Goal: Find specific page/section: Find specific page/section

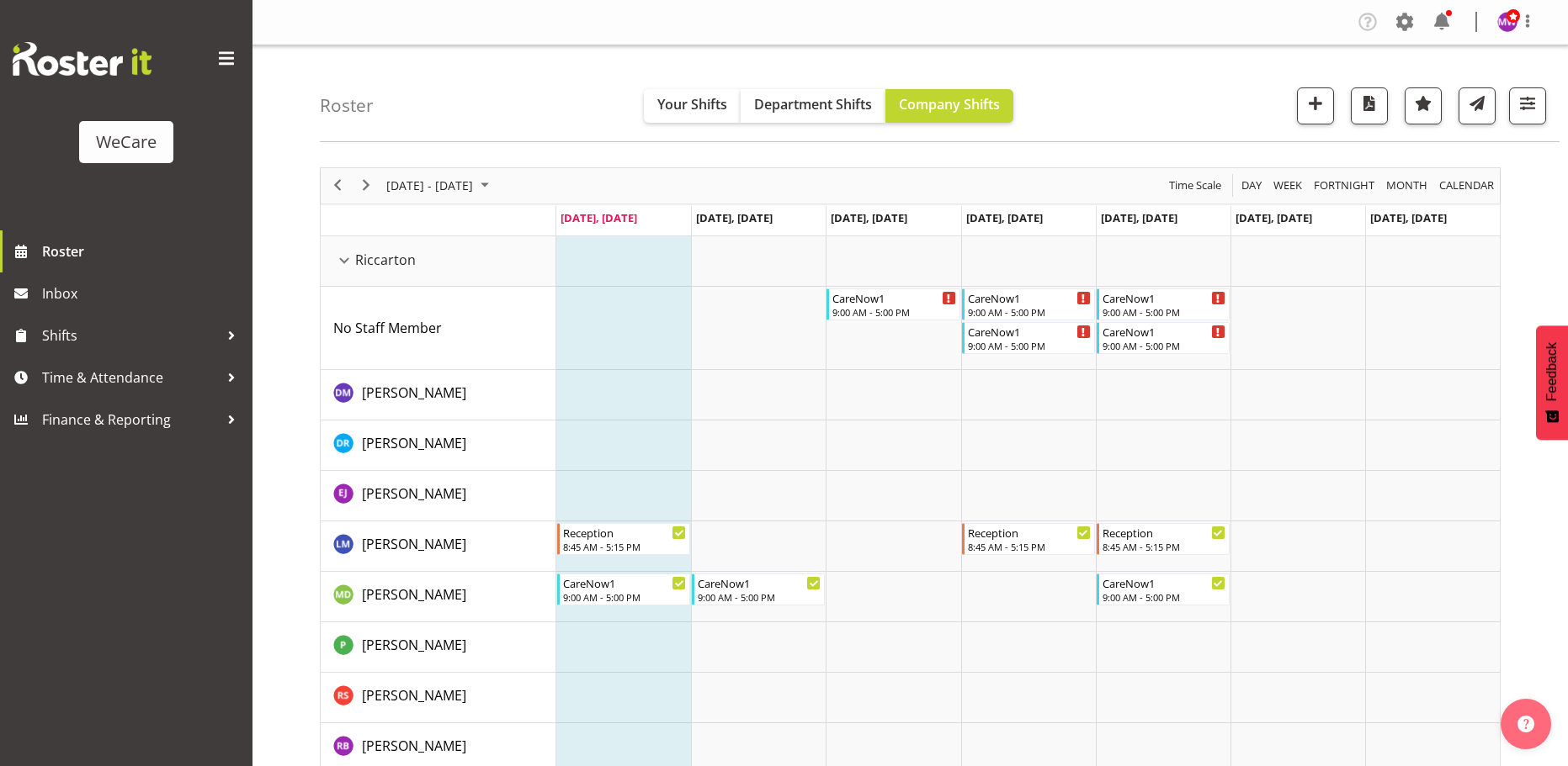
select select "location"
click at [1520, 101] on span "button" at bounding box center [1527, 103] width 22 height 22
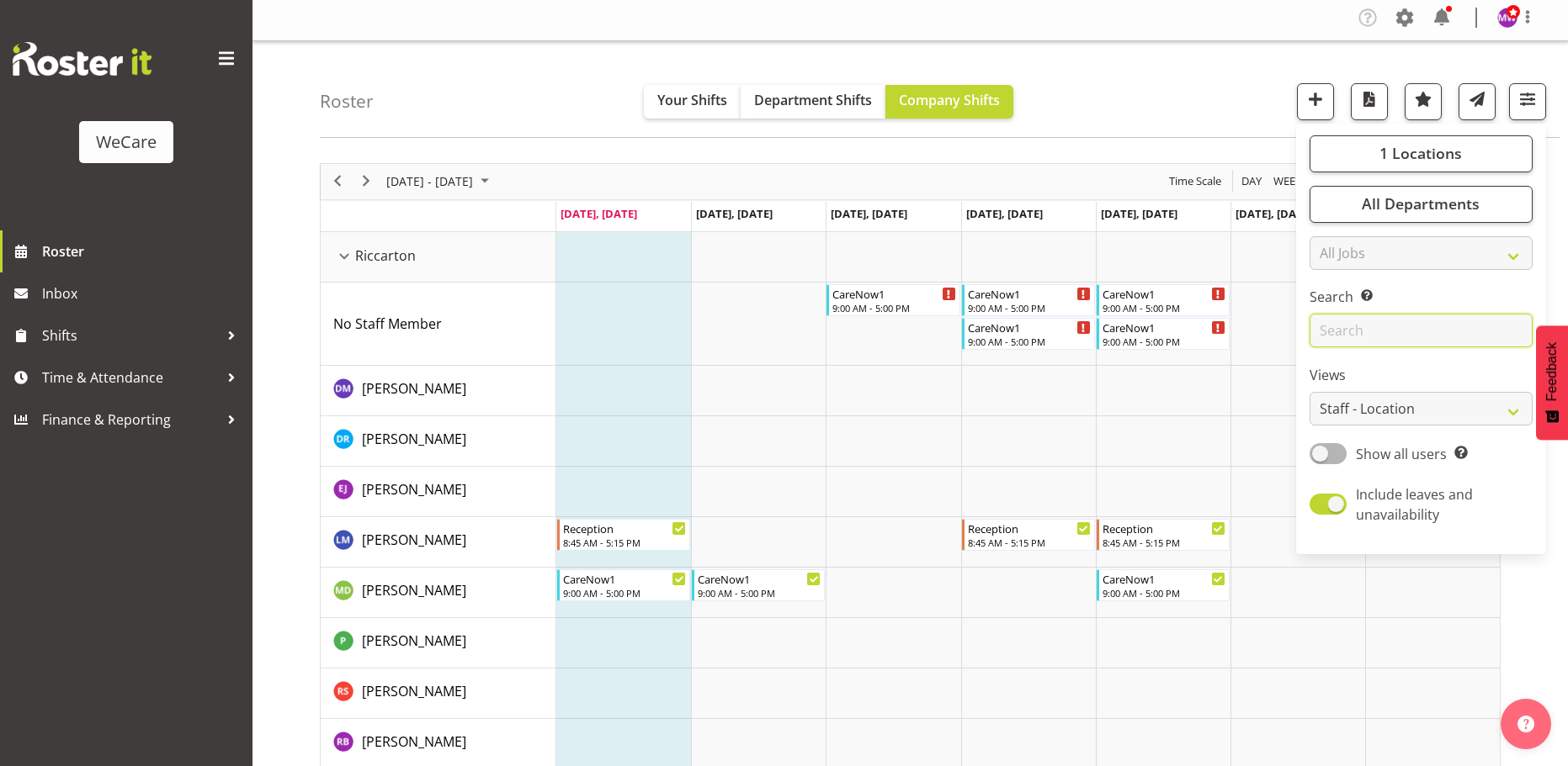
click at [1401, 331] on input "text" at bounding box center [1421, 331] width 223 height 34
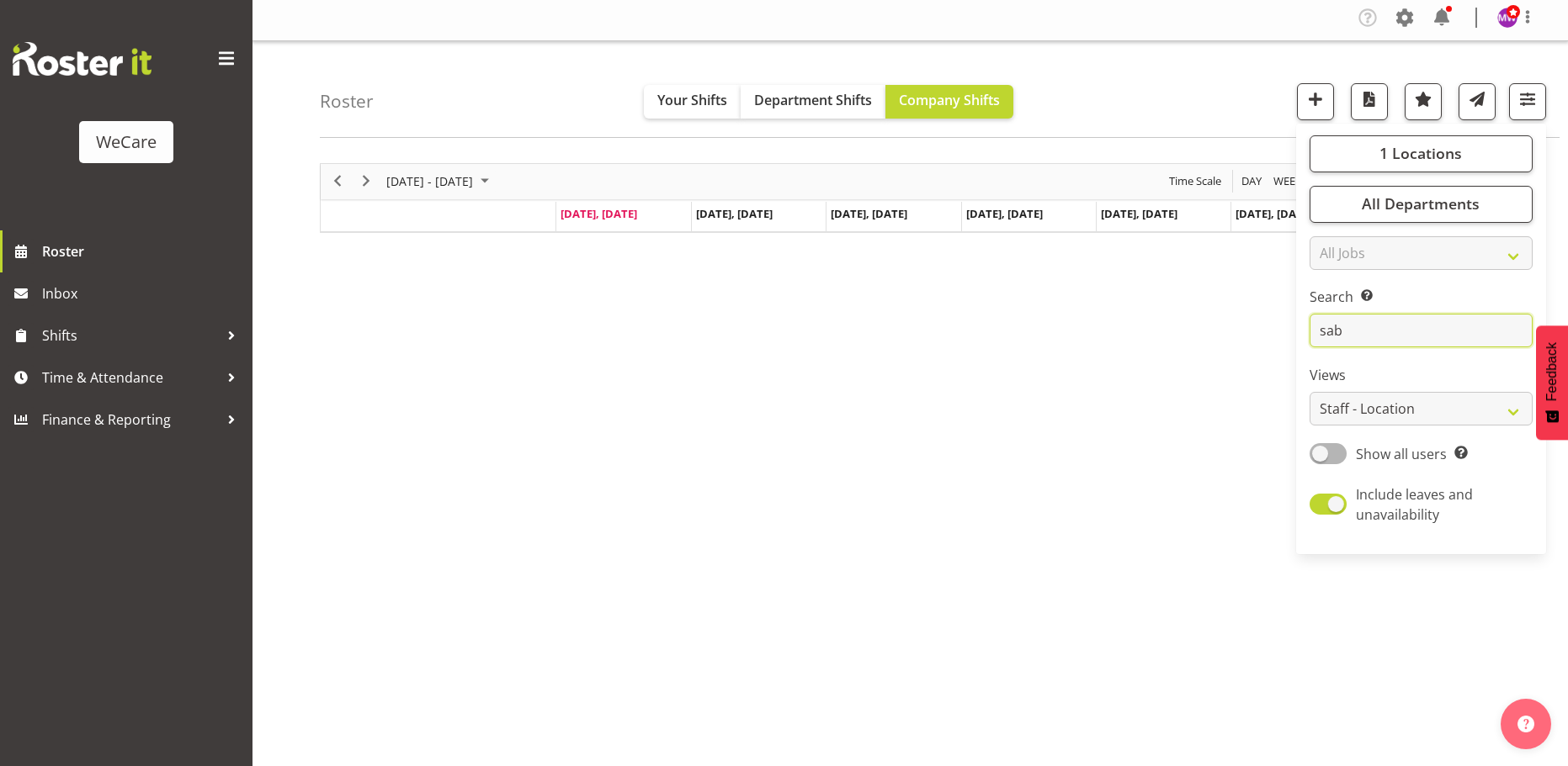
type input "sab"
drag, startPoint x: 523, startPoint y: 407, endPoint x: 469, endPoint y: 217, distance: 197.5
click at [517, 388] on div "[DATE] - [DATE] [DATE] Day Week Fortnight Month calendar Month Agenda Time Scal…" at bounding box center [943, 487] width 1248 height 673
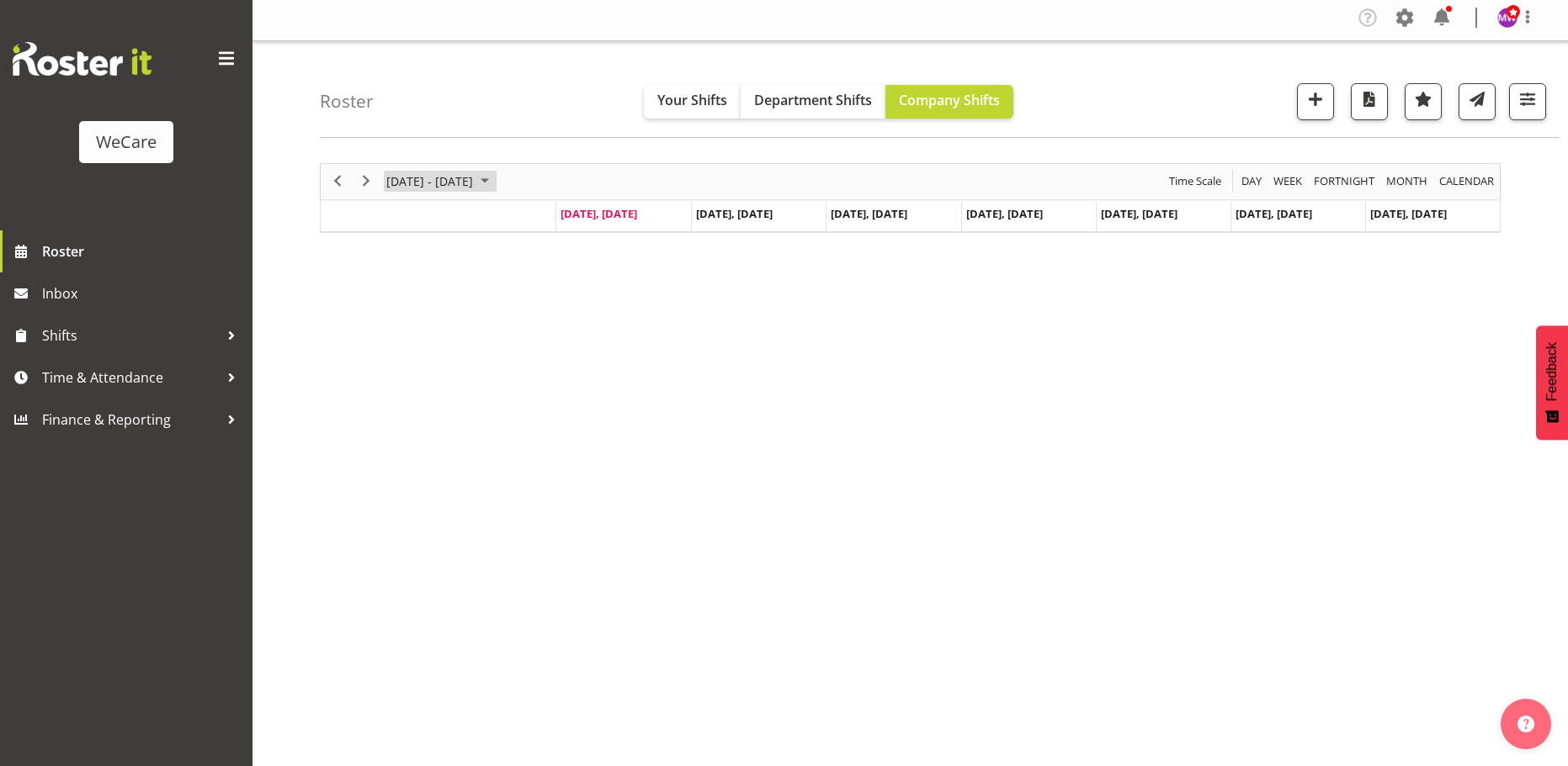
click at [495, 181] on span "October 2025" at bounding box center [485, 181] width 21 height 21
click at [481, 361] on span "23" at bounding box center [484, 367] width 25 height 25
drag, startPoint x: 1526, startPoint y: 81, endPoint x: 1527, endPoint y: 106, distance: 25.0
click at [1527, 82] on div "Roster Your Shifts Department Shifts Company Shifts 1 Locations Clear Business …" at bounding box center [939, 89] width 1239 height 96
click at [1528, 112] on button "button" at bounding box center [1528, 102] width 37 height 37
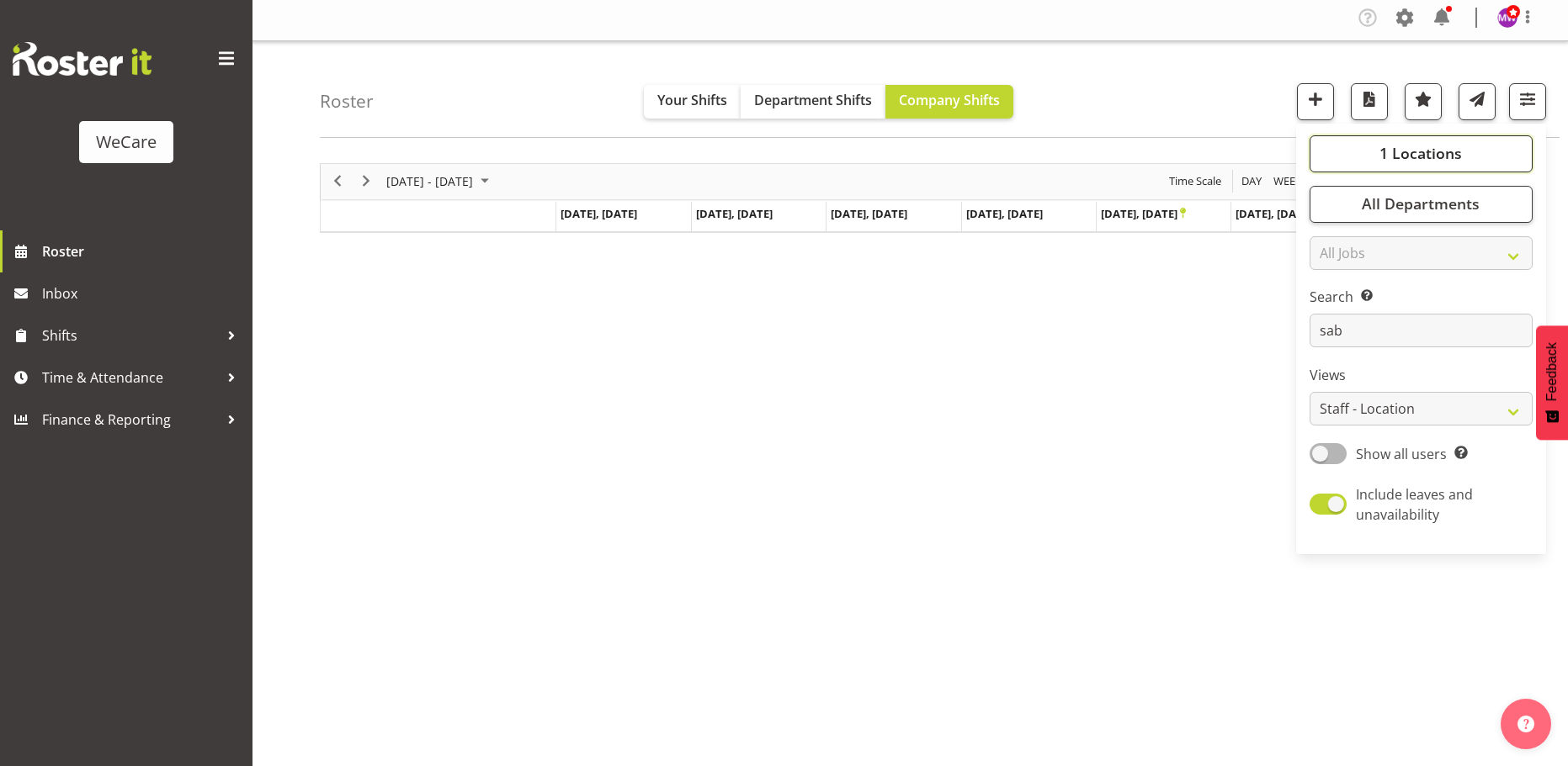
click at [1454, 164] on button "1 Locations" at bounding box center [1421, 155] width 223 height 37
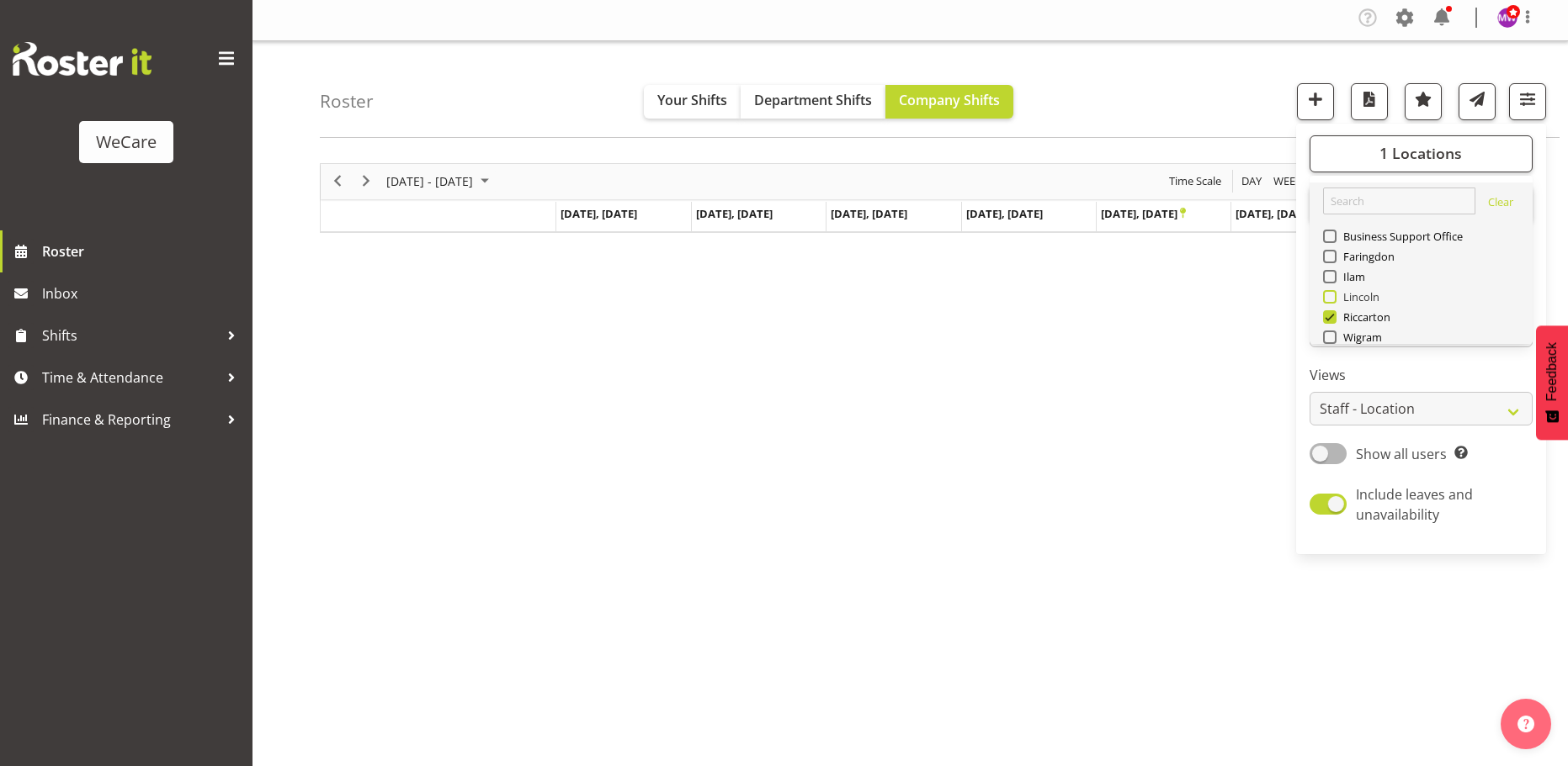
drag, startPoint x: 1332, startPoint y: 316, endPoint x: 1329, endPoint y: 293, distance: 23.2
click at [1331, 315] on span at bounding box center [1329, 317] width 13 height 13
click at [1331, 315] on input "Riccarton" at bounding box center [1328, 317] width 11 height 11
checkbox input "false"
click at [1326, 336] on span at bounding box center [1329, 337] width 13 height 13
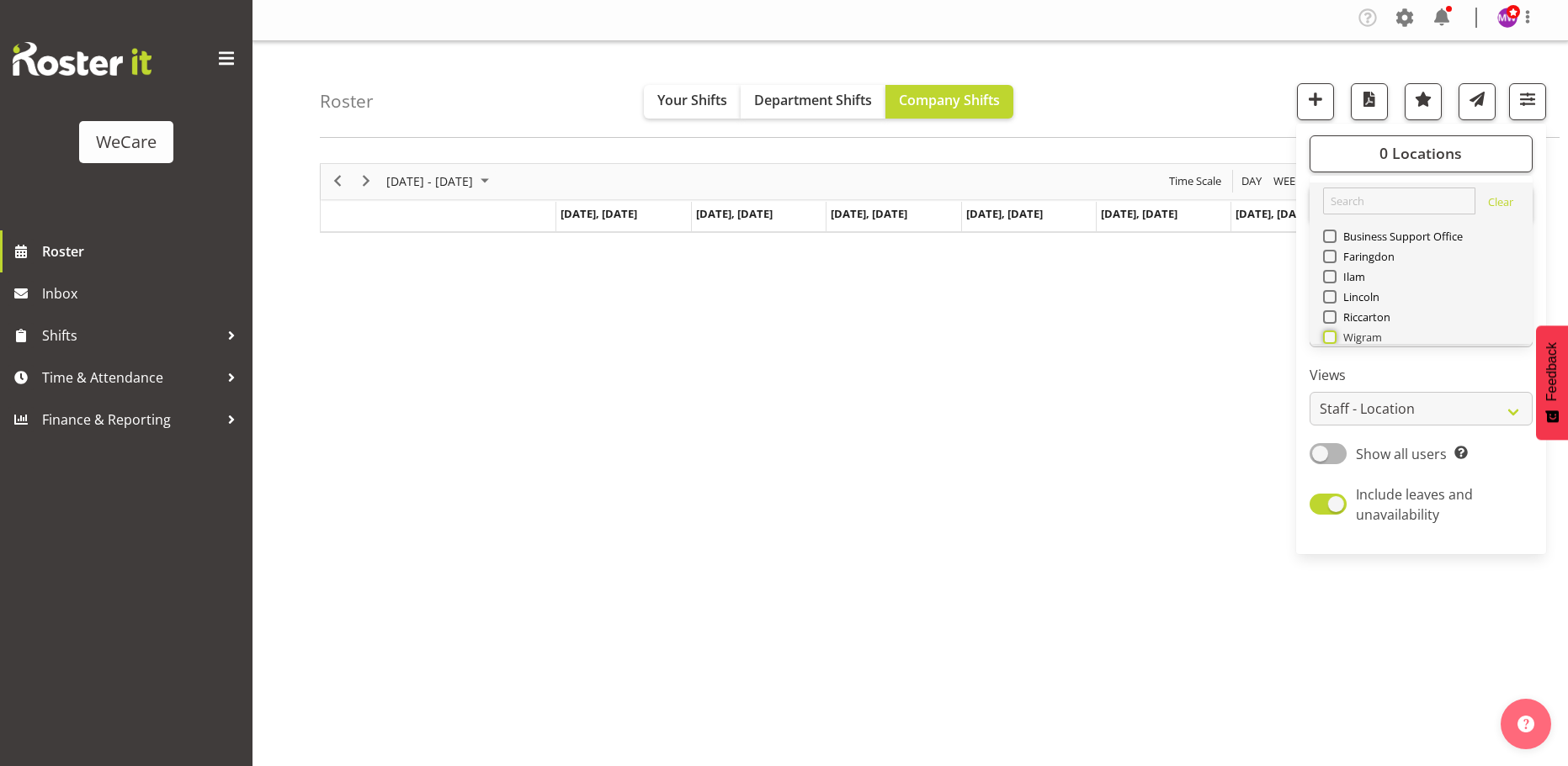
click at [1326, 336] on input "Wigram" at bounding box center [1328, 337] width 11 height 11
checkbox input "true"
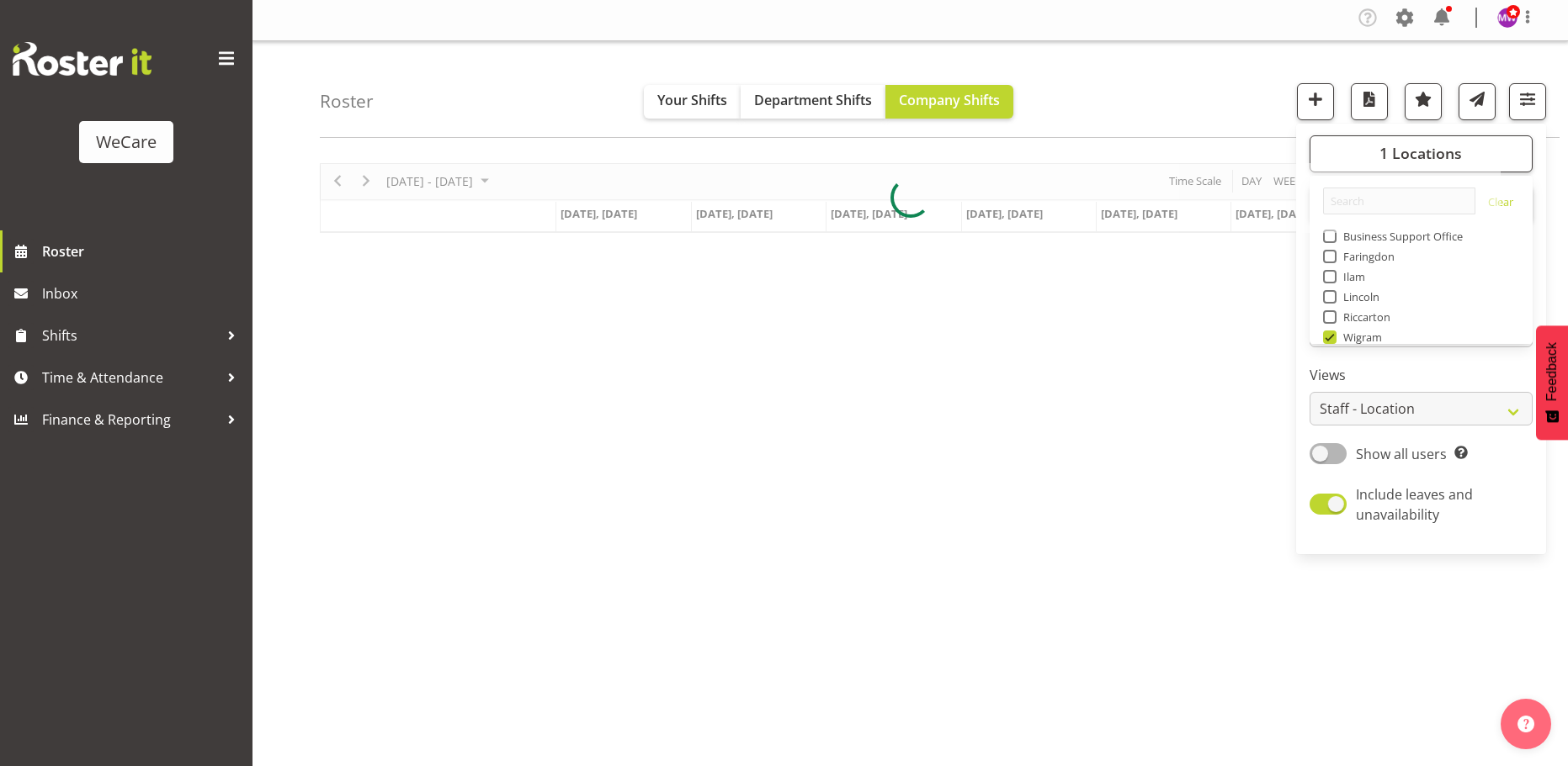
click at [1138, 376] on div "[DATE] - [DATE] [DATE] Day Week Fortnight Month calendar Month Agenda Time Scal…" at bounding box center [943, 487] width 1248 height 673
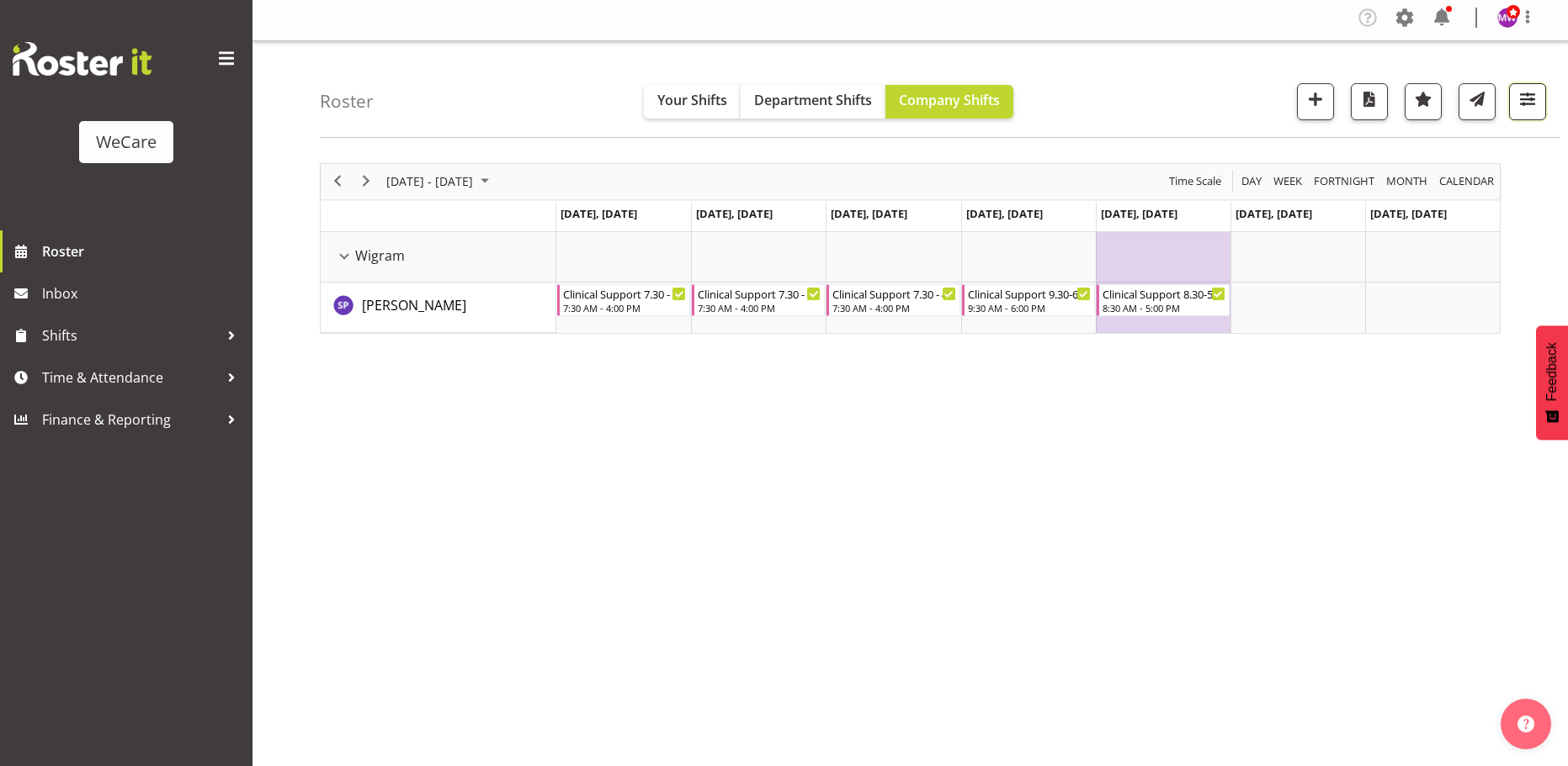
click at [1532, 95] on span "button" at bounding box center [1527, 98] width 22 height 22
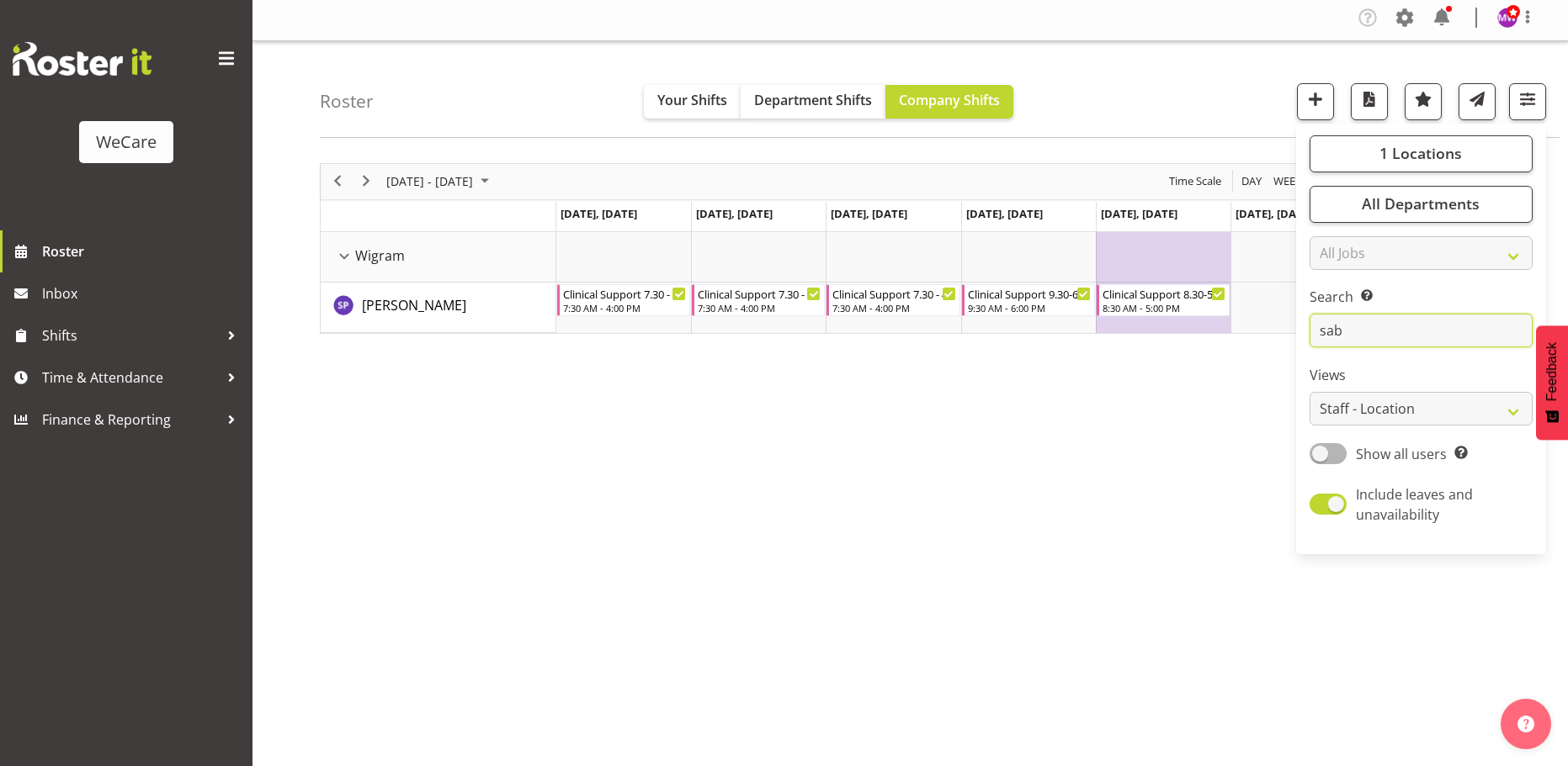
click at [1382, 331] on input "sab" at bounding box center [1421, 331] width 223 height 34
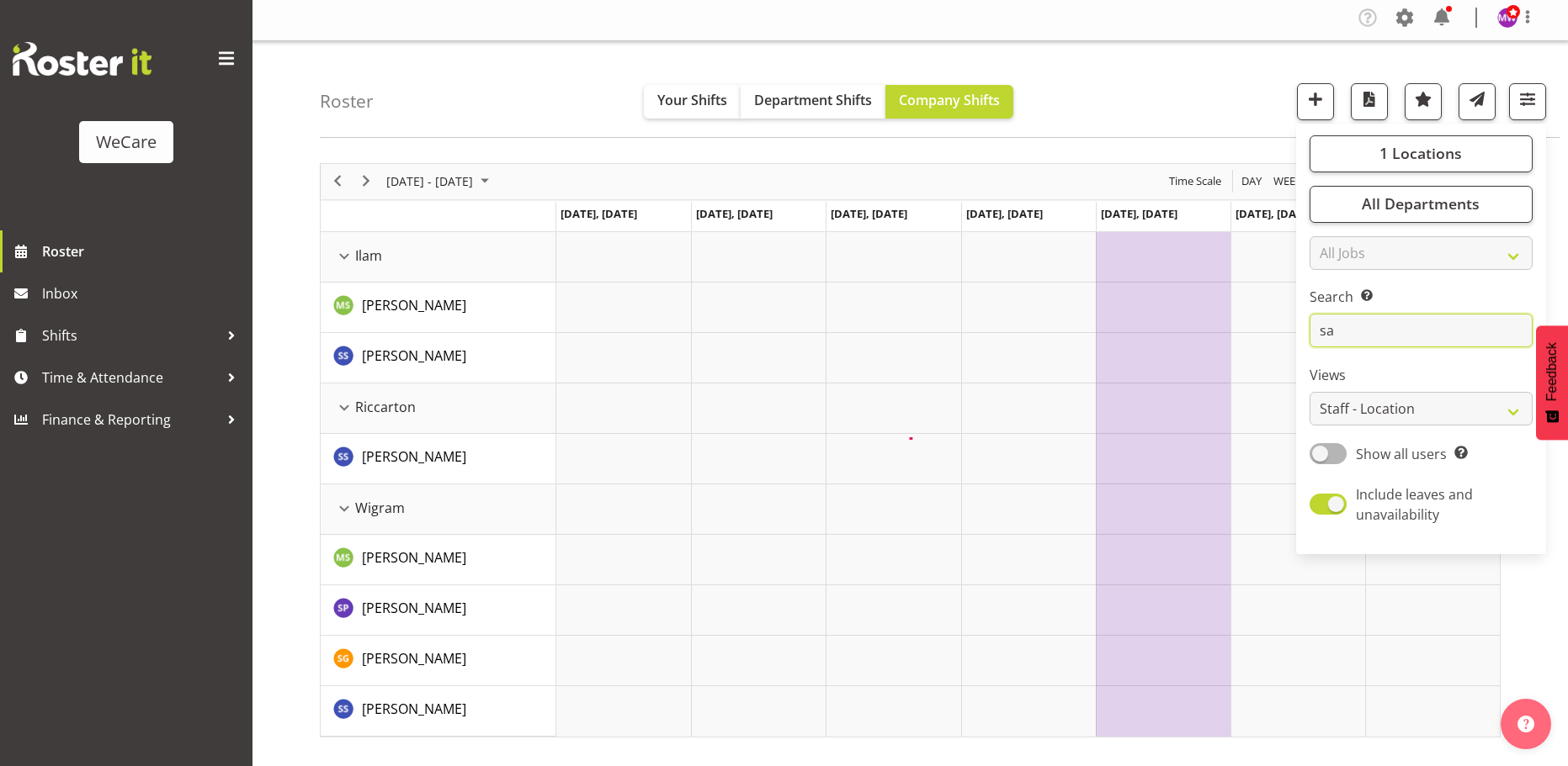
type input "s"
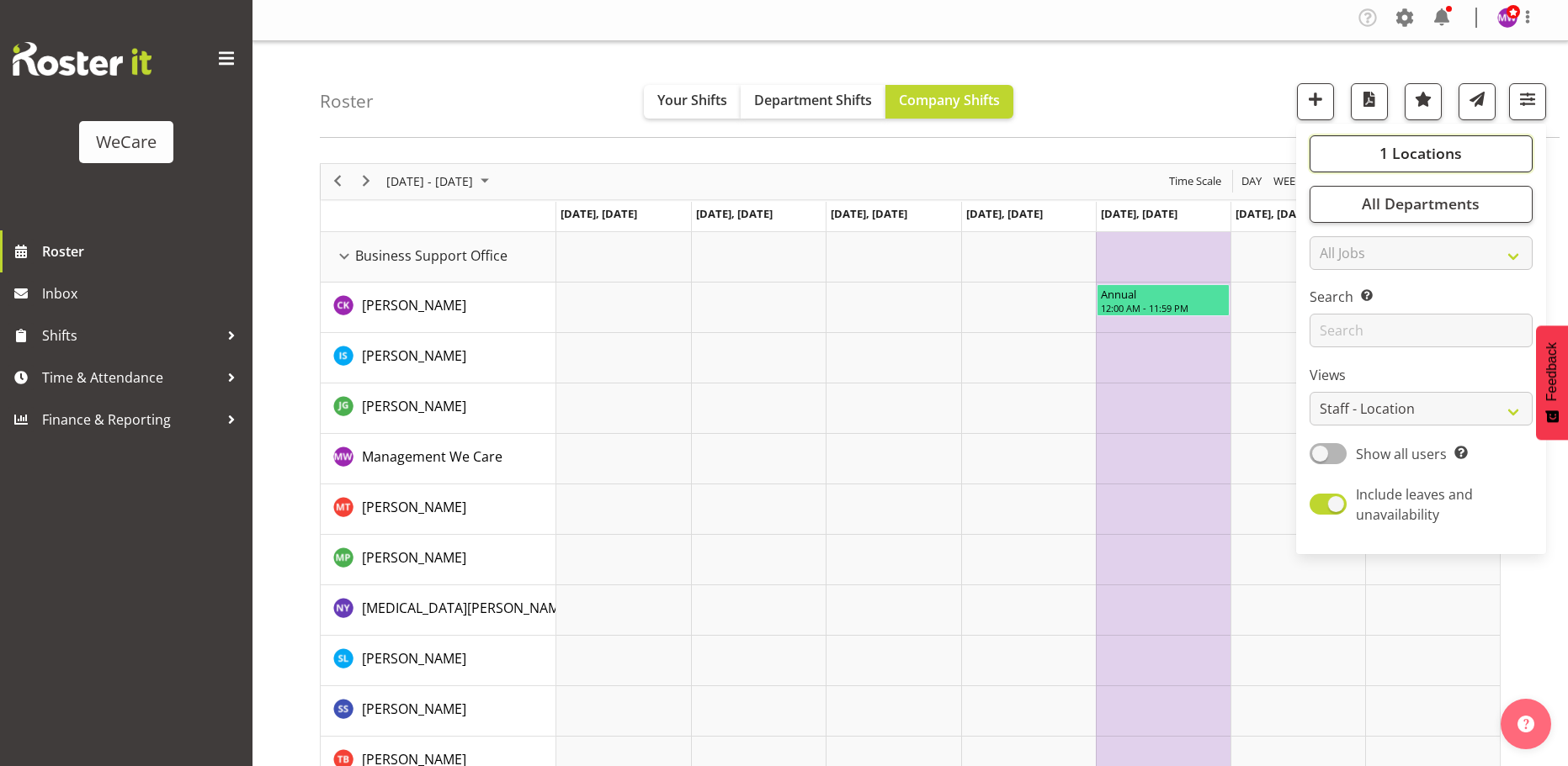
click at [1437, 148] on span "1 Locations" at bounding box center [1420, 154] width 82 height 21
click at [1485, 148] on button "1 Locations" at bounding box center [1421, 155] width 223 height 37
click at [1475, 195] on span "All Departments" at bounding box center [1420, 204] width 118 height 21
drag, startPoint x: 1378, startPoint y: 310, endPoint x: 1410, endPoint y: 283, distance: 41.9
click at [1409, 284] on span "Clinical Support" at bounding box center [1379, 287] width 86 height 13
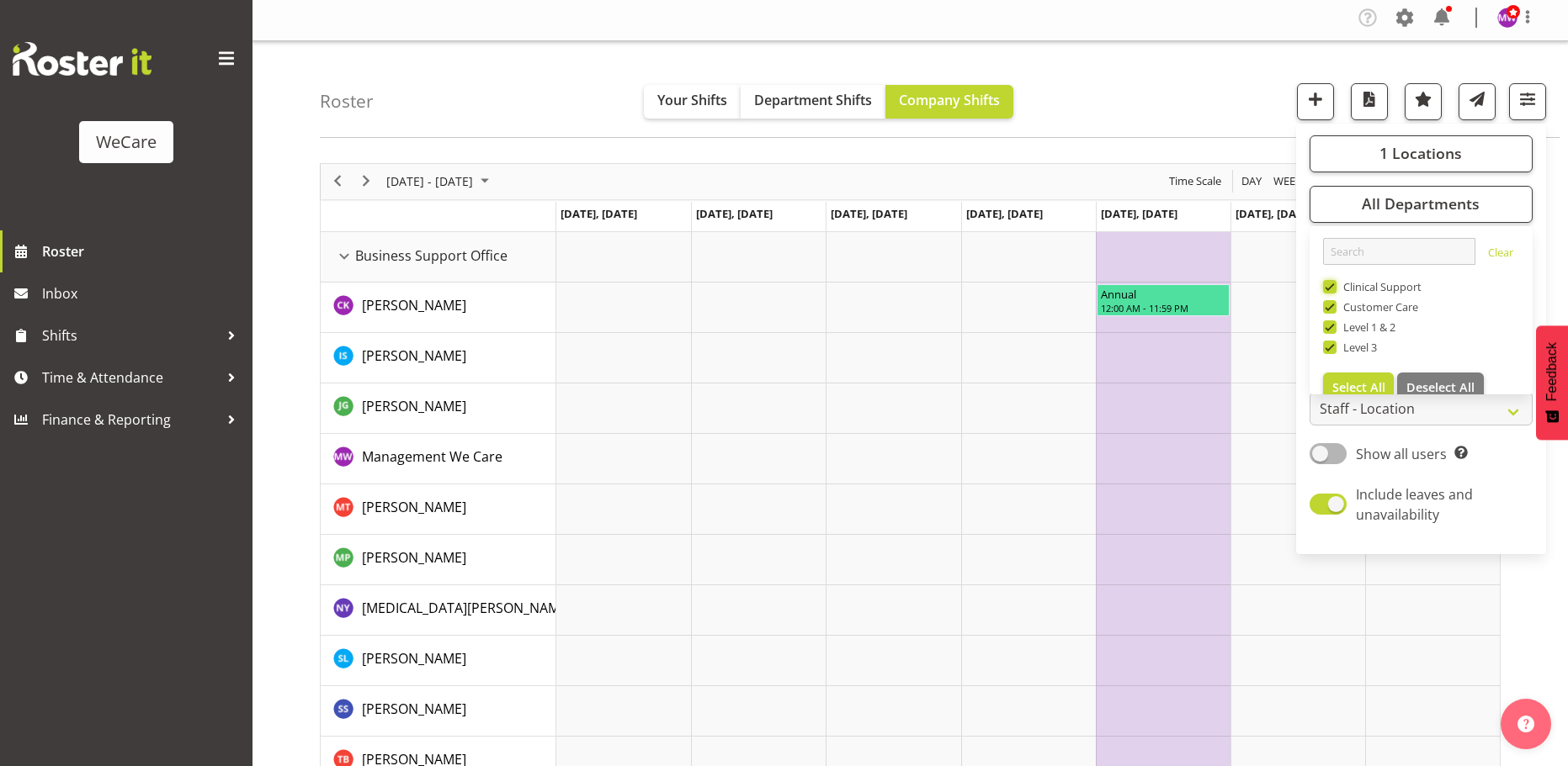
click at [1334, 284] on input "Clinical Support" at bounding box center [1328, 287] width 11 height 11
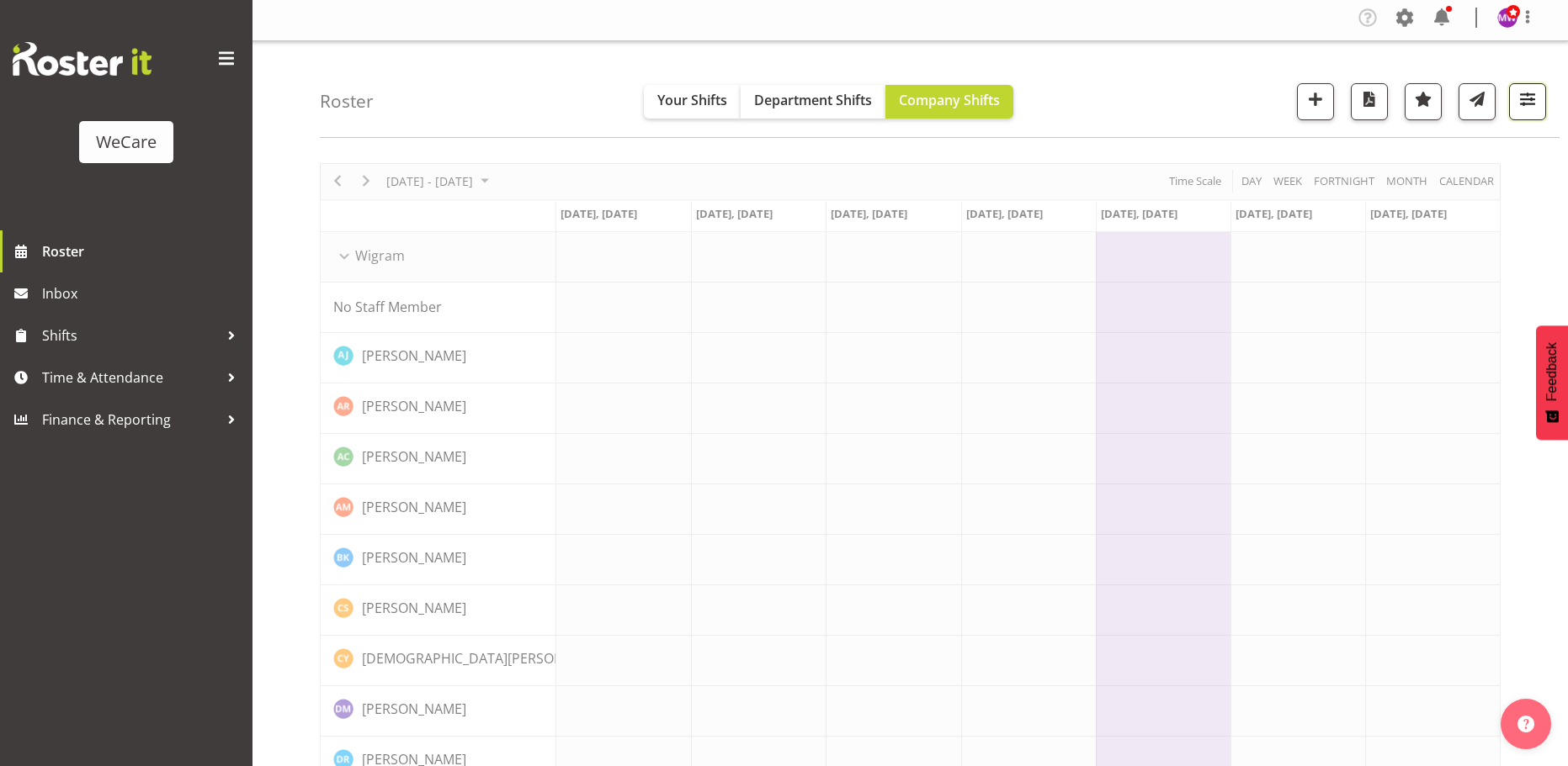
click at [1518, 107] on span "button" at bounding box center [1527, 98] width 22 height 22
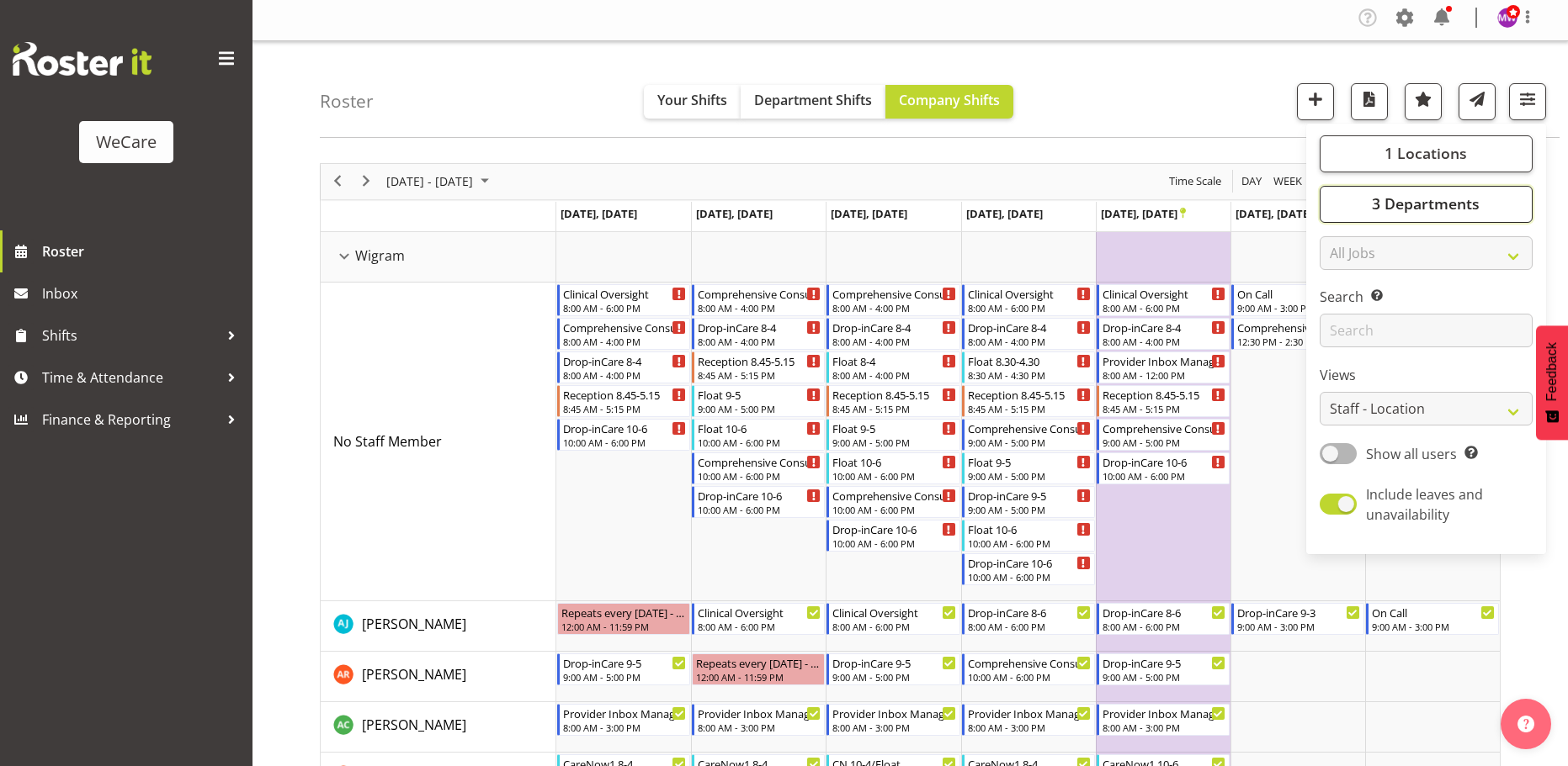
click at [1434, 206] on span "3 Departments" at bounding box center [1425, 204] width 108 height 21
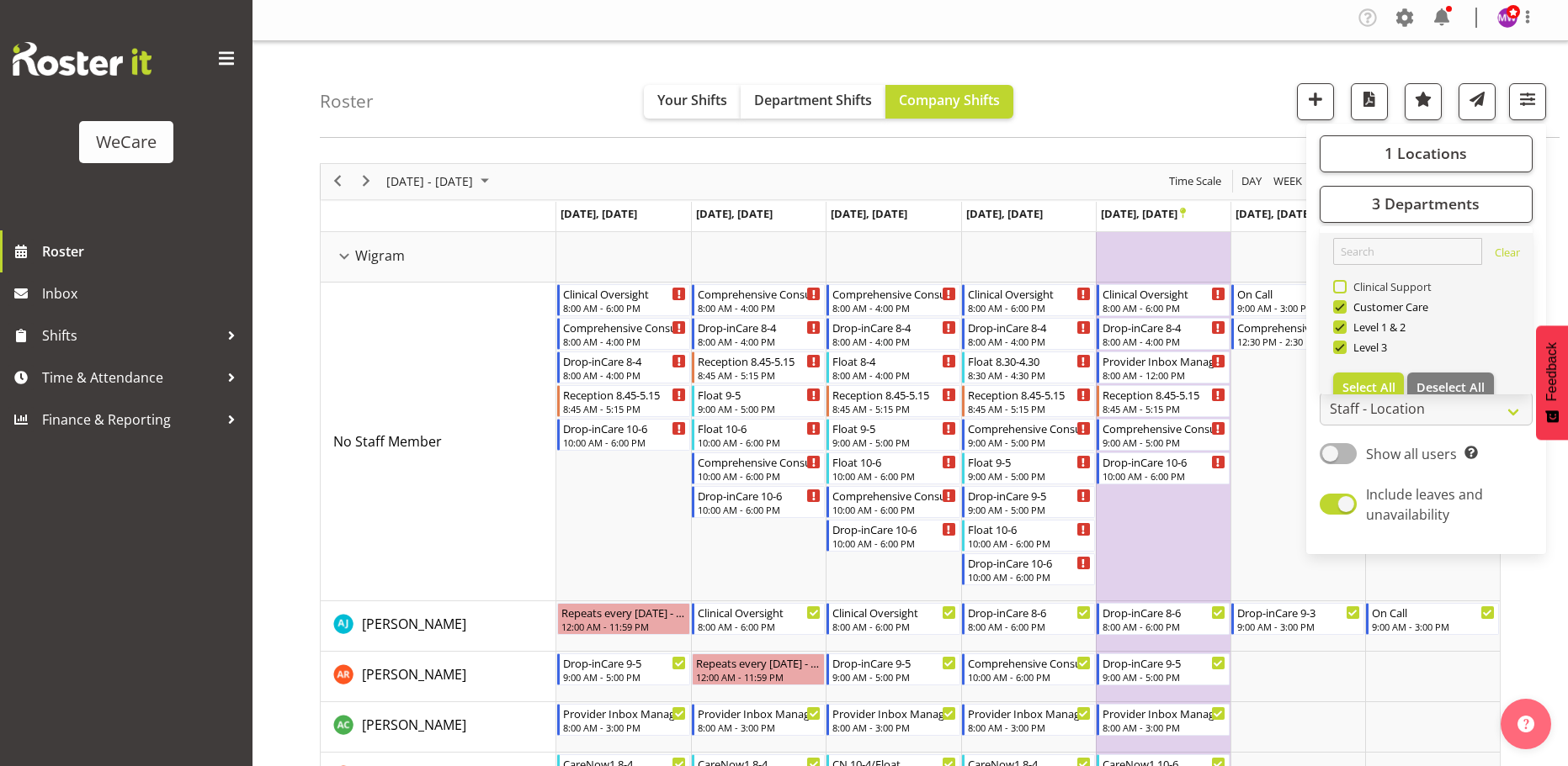
click at [1344, 288] on span at bounding box center [1339, 287] width 13 height 13
click at [1344, 288] on input "Clinical Support" at bounding box center [1339, 287] width 11 height 11
checkbox input "true"
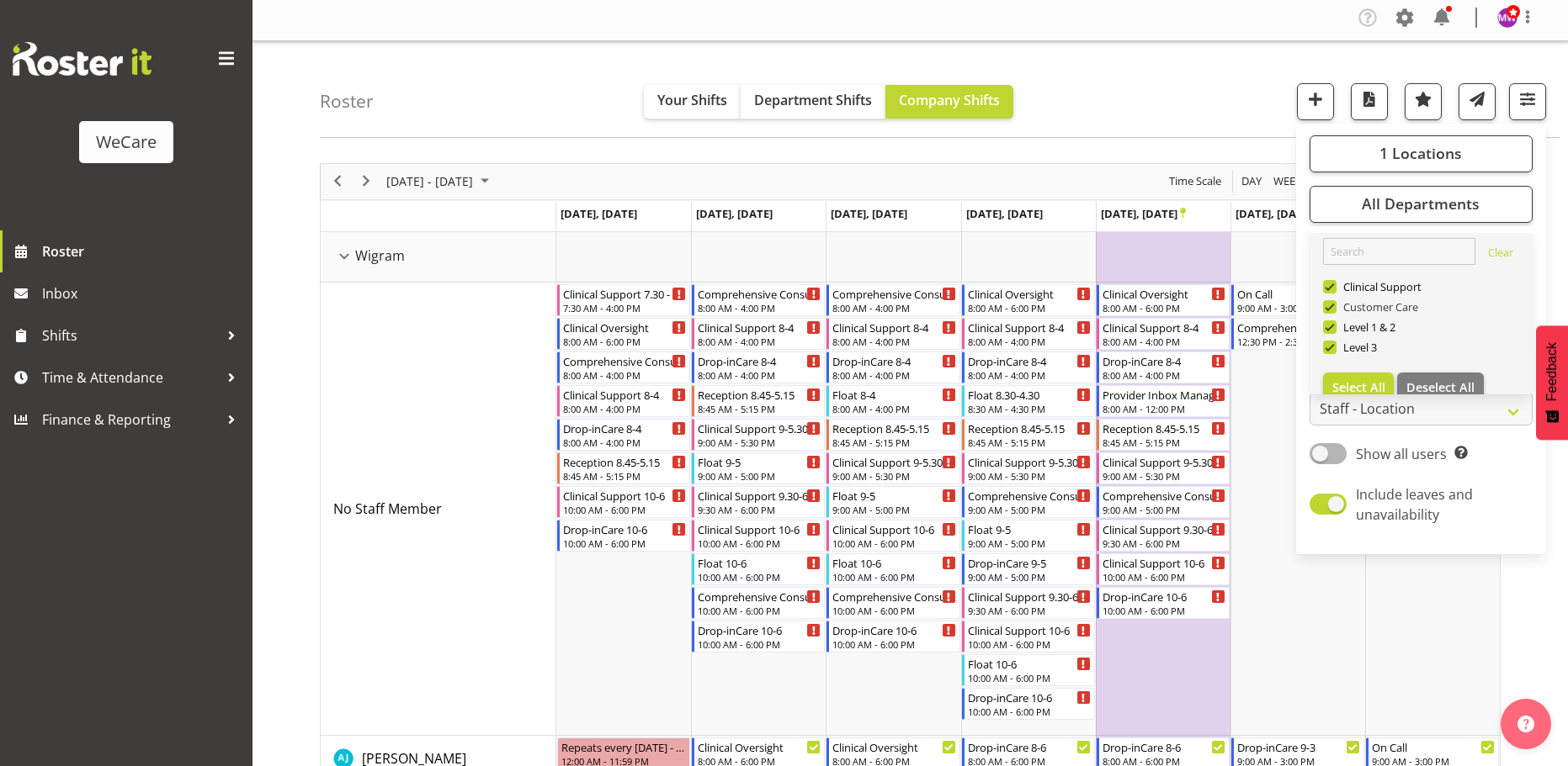
click at [1410, 309] on span "Customer Care" at bounding box center [1377, 307] width 82 height 13
click at [1334, 309] on input "Customer Care" at bounding box center [1328, 307] width 11 height 11
checkbox input "false"
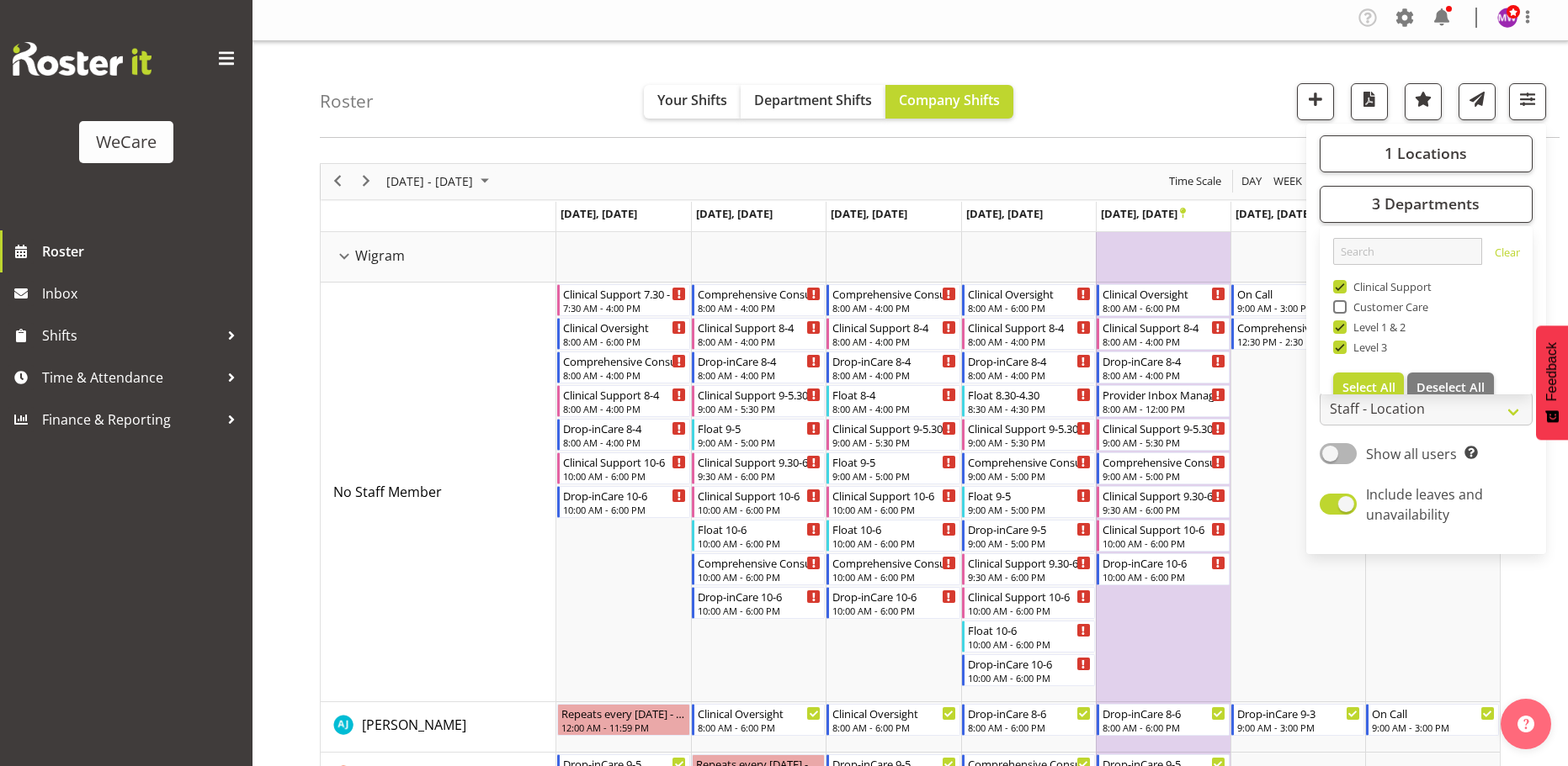
click at [1393, 328] on span "Level 1 & 2" at bounding box center [1376, 327] width 60 height 13
click at [1344, 328] on input "Level 1 & 2" at bounding box center [1339, 327] width 11 height 11
checkbox input "false"
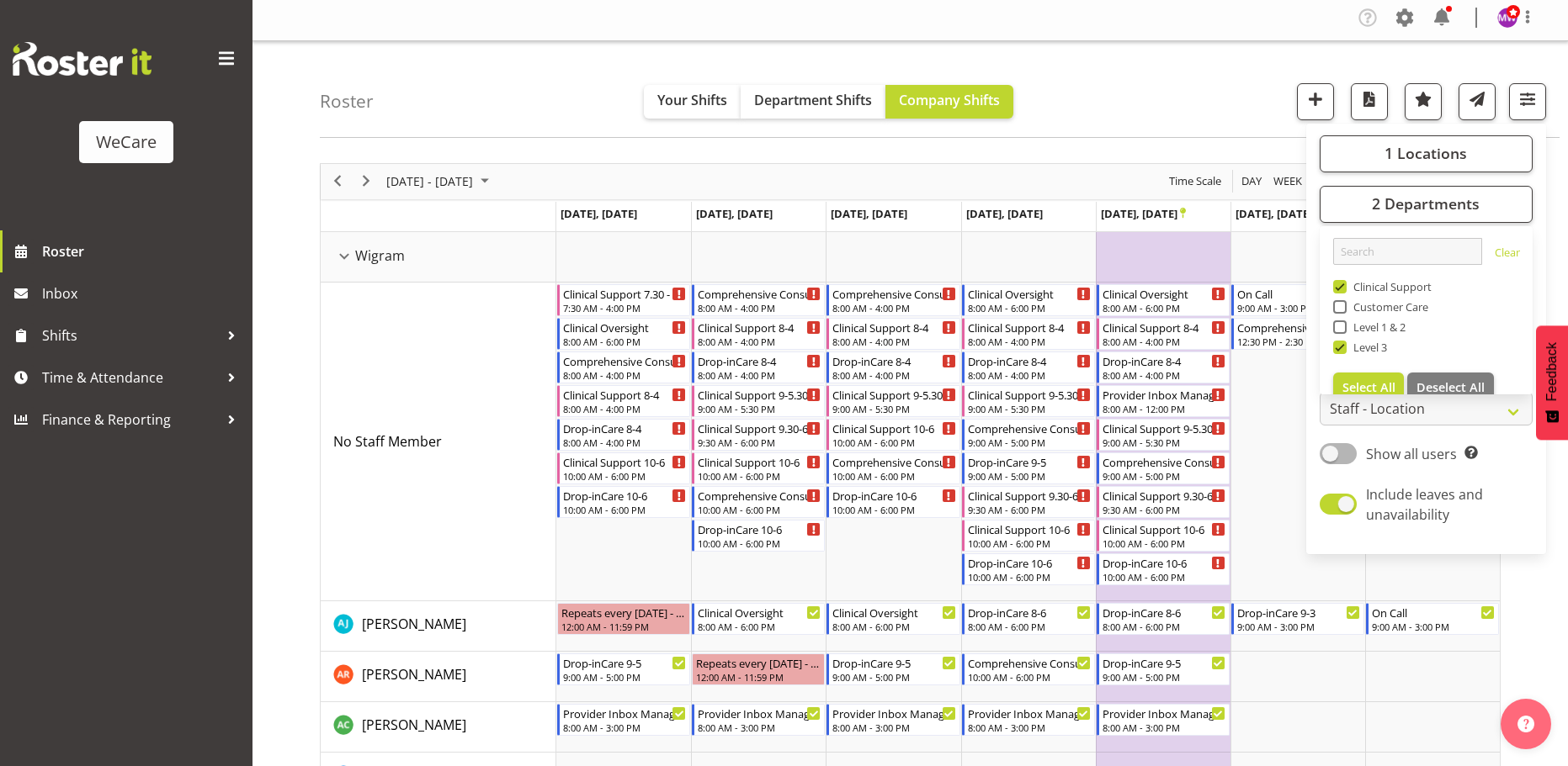
click at [1373, 348] on span "Level 3" at bounding box center [1367, 347] width 41 height 13
click at [1344, 348] on input "Level 3" at bounding box center [1339, 347] width 11 height 11
checkbox input "false"
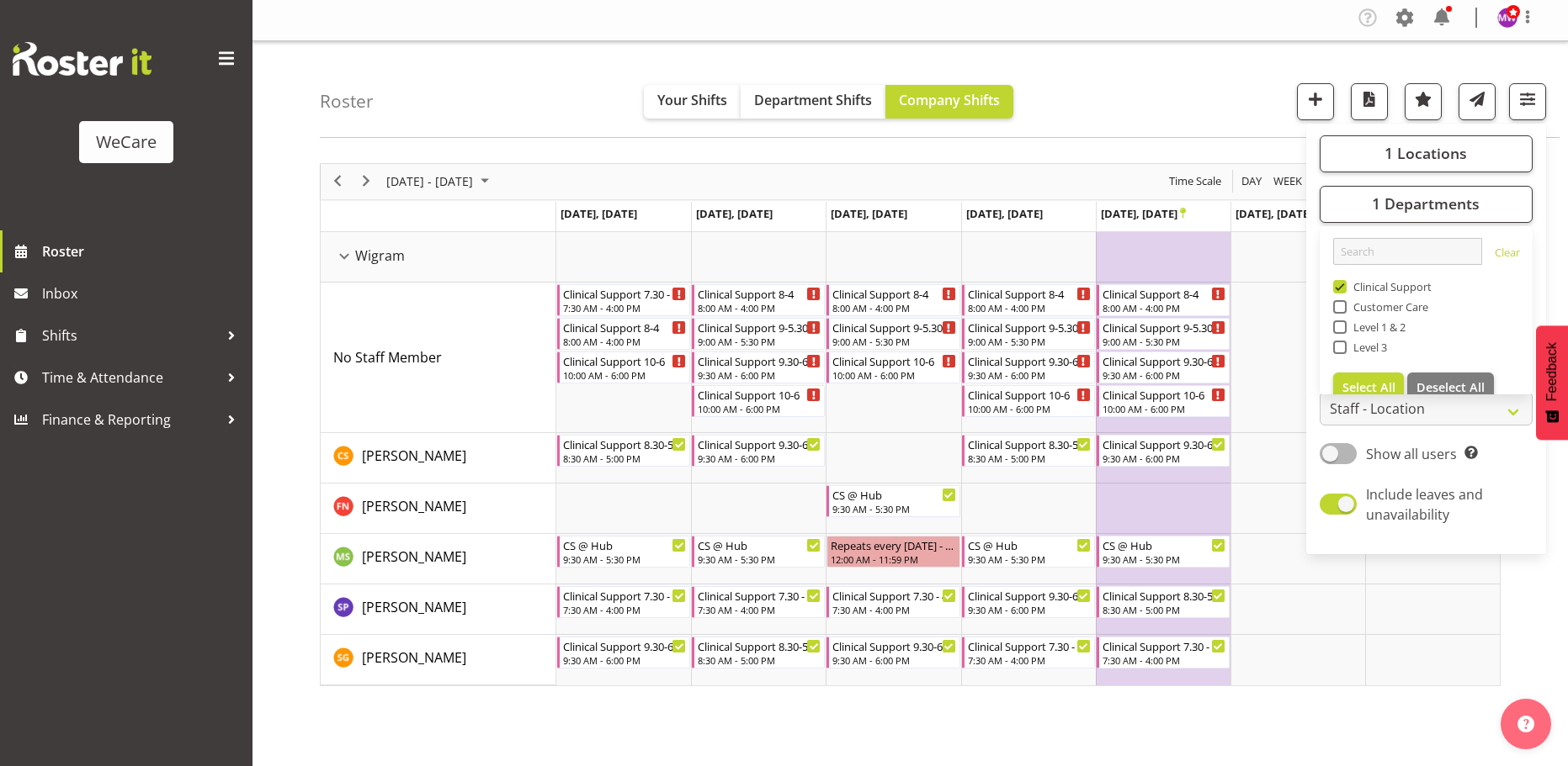
click at [1364, 727] on div "[DATE] - [DATE] [DATE] Day Week Fortnight Month calendar Month Agenda Time Scal…" at bounding box center [943, 487] width 1248 height 673
